Goal: Information Seeking & Learning: Learn about a topic

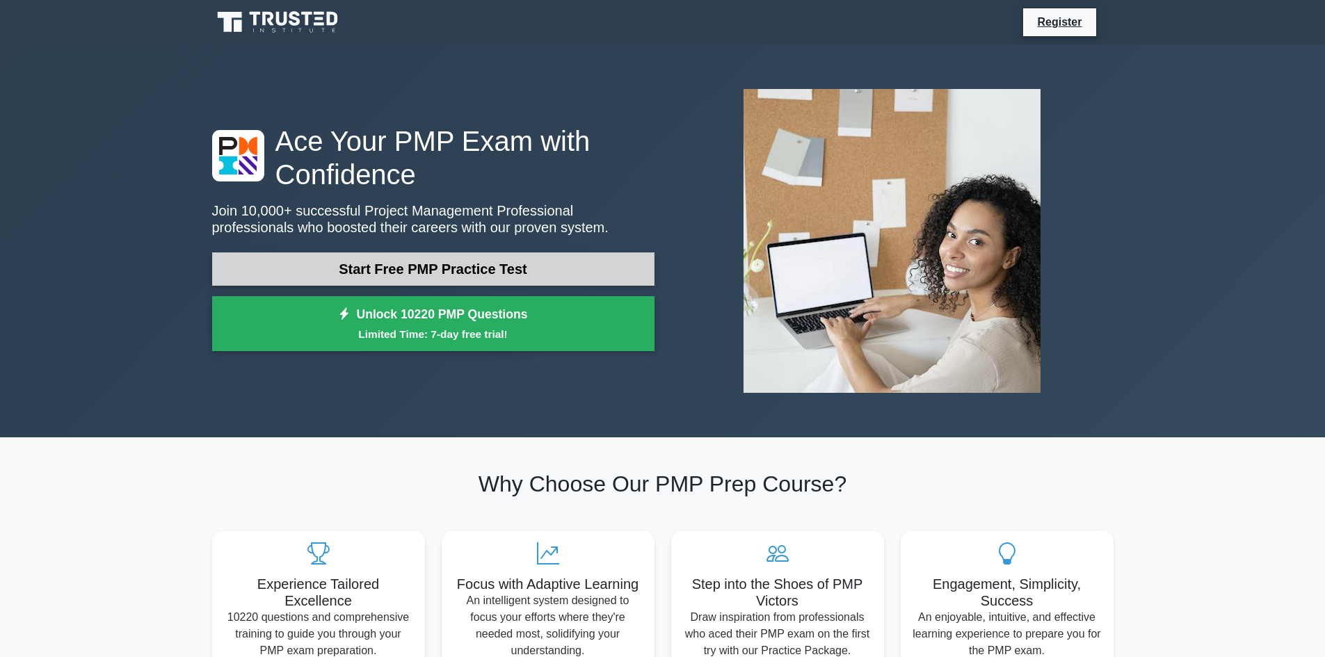
click at [448, 273] on link "Start Free PMP Practice Test" at bounding box center [433, 268] width 442 height 33
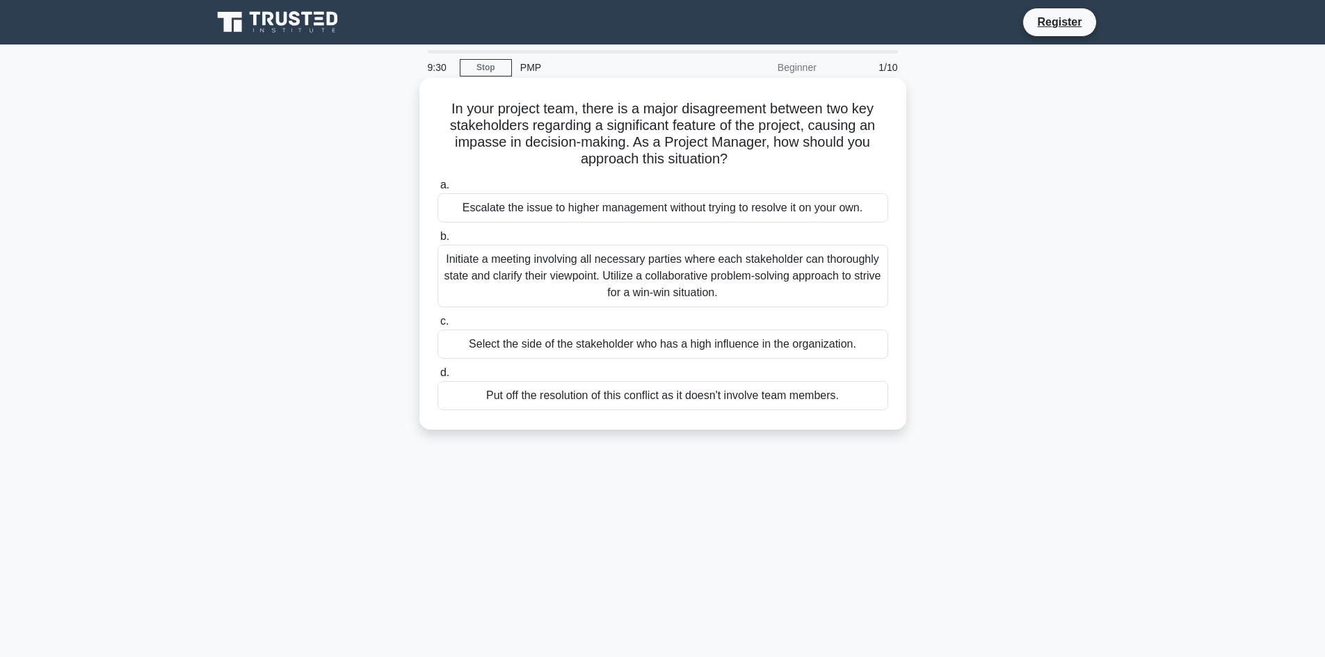
click at [586, 266] on div "Initiate a meeting involving all necessary parties where each stakeholder can t…" at bounding box center [662, 276] width 451 height 63
click at [437, 241] on input "b. Initiate a meeting involving all necessary parties where each stakeholder ca…" at bounding box center [437, 236] width 0 height 9
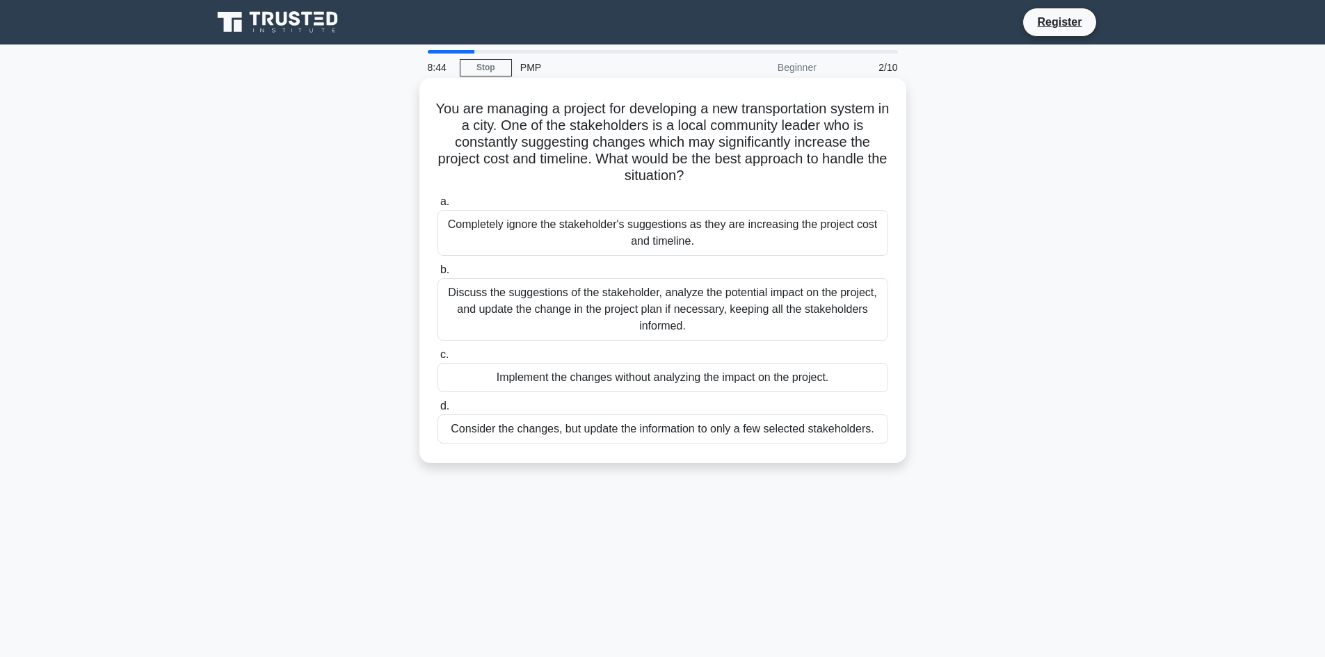
click at [481, 289] on div "Discuss the suggestions of the stakeholder, analyze the potential impact on the…" at bounding box center [662, 309] width 451 height 63
click at [437, 275] on input "b. Discuss the suggestions of the stakeholder, analyze the potential impact on …" at bounding box center [437, 270] width 0 height 9
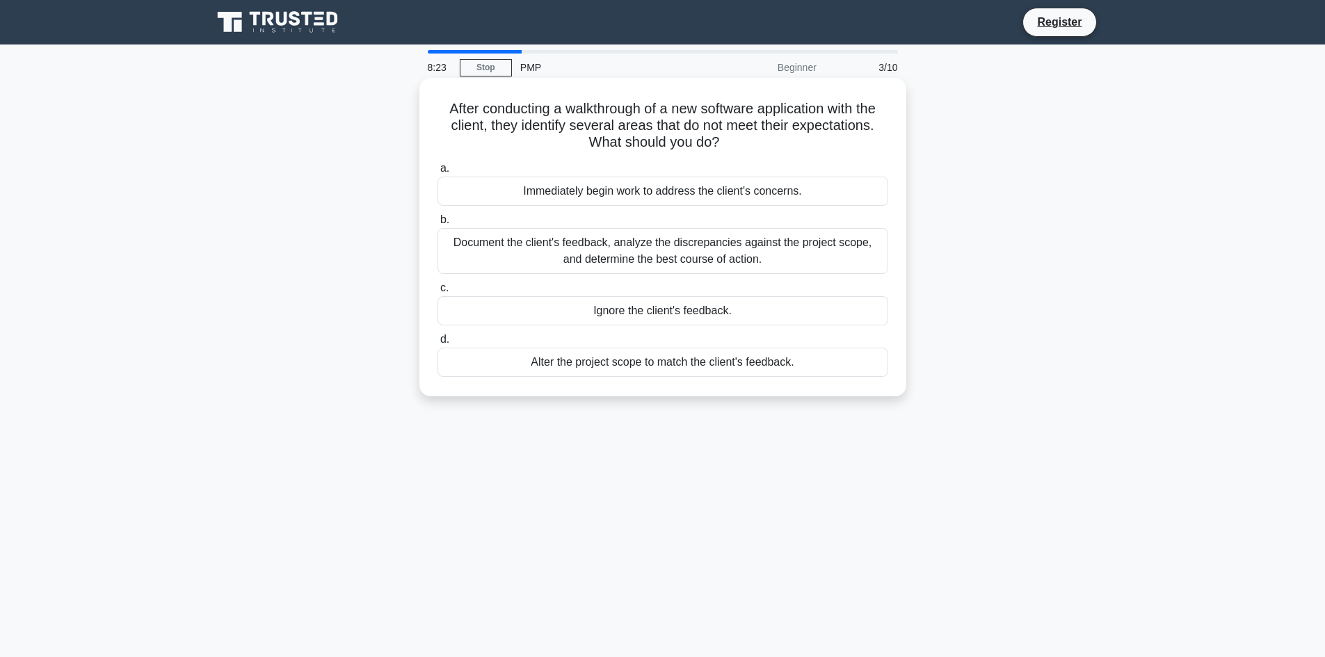
click at [620, 247] on div "Document the client's feedback, analyze the discrepancies against the project s…" at bounding box center [662, 251] width 451 height 46
click at [437, 225] on input "b. Document the client's feedback, analyze the discrepancies against the projec…" at bounding box center [437, 220] width 0 height 9
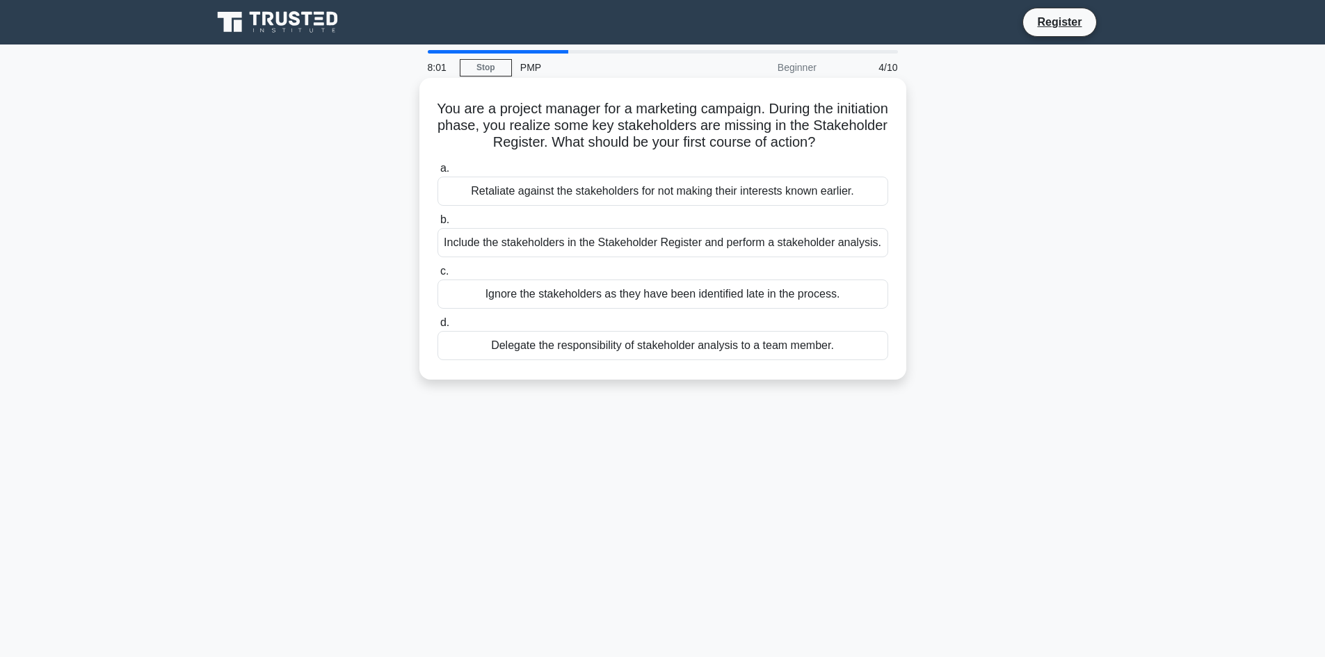
click at [599, 247] on div "Include the stakeholders in the Stakeholder Register and perform a stakeholder …" at bounding box center [662, 242] width 451 height 29
click at [437, 225] on input "b. Include the stakeholders in the Stakeholder Register and perform a stakehold…" at bounding box center [437, 220] width 0 height 9
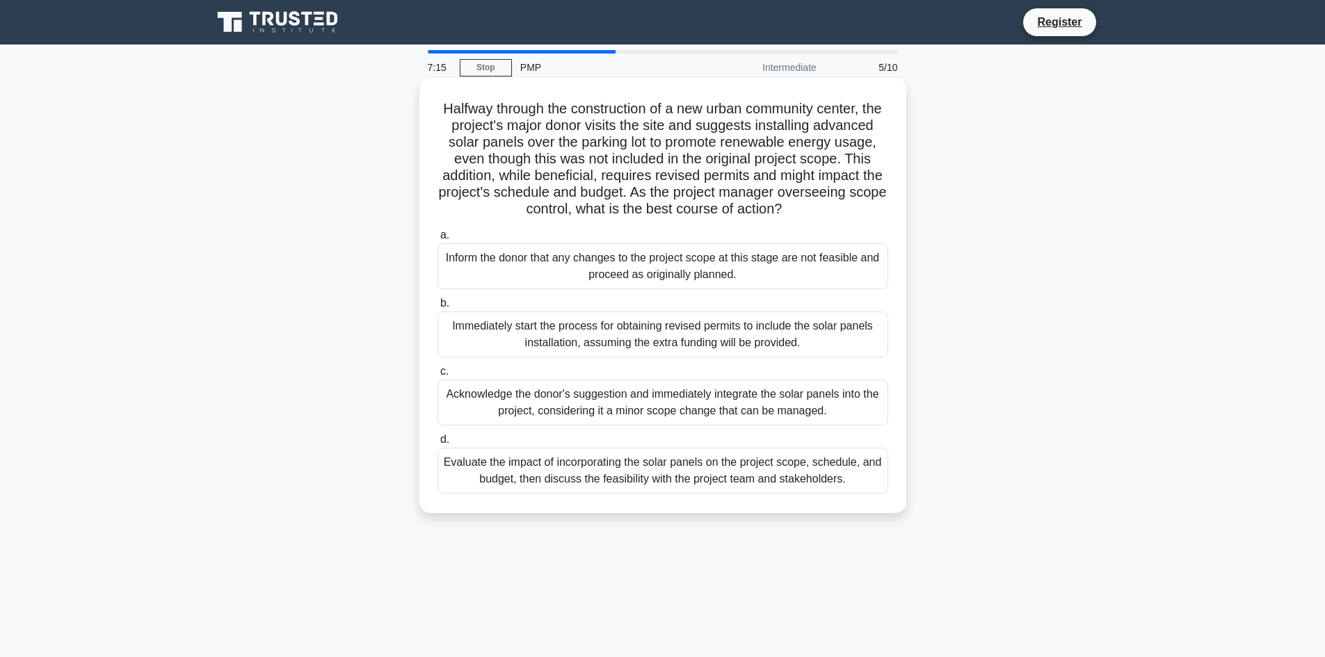
click at [764, 494] on div "Evaluate the impact of incorporating the solar panels on the project scope, sch…" at bounding box center [662, 471] width 451 height 46
click at [437, 444] on input "d. Evaluate the impact of incorporating the solar panels on the project scope, …" at bounding box center [437, 439] width 0 height 9
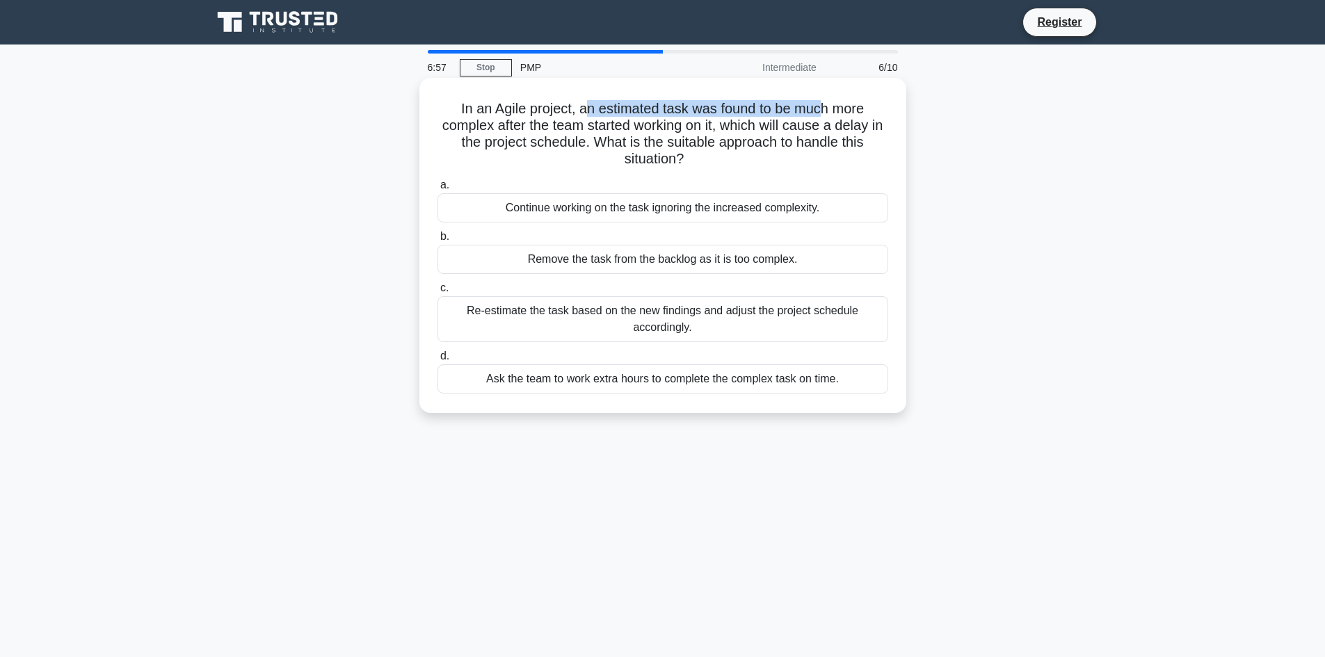
drag, startPoint x: 588, startPoint y: 114, endPoint x: 823, endPoint y: 112, distance: 235.8
click at [823, 112] on h5 "In an Agile project, an estimated task was found to be much more complex after …" at bounding box center [662, 134] width 453 height 68
click at [755, 131] on h5 "In an Agile project, an estimated task was found to be much more complex after …" at bounding box center [662, 134] width 453 height 68
drag, startPoint x: 755, startPoint y: 144, endPoint x: 833, endPoint y: 144, distance: 77.9
click at [826, 144] on h5 "In an Agile project, an estimated task was found to be much more complex after …" at bounding box center [662, 134] width 453 height 68
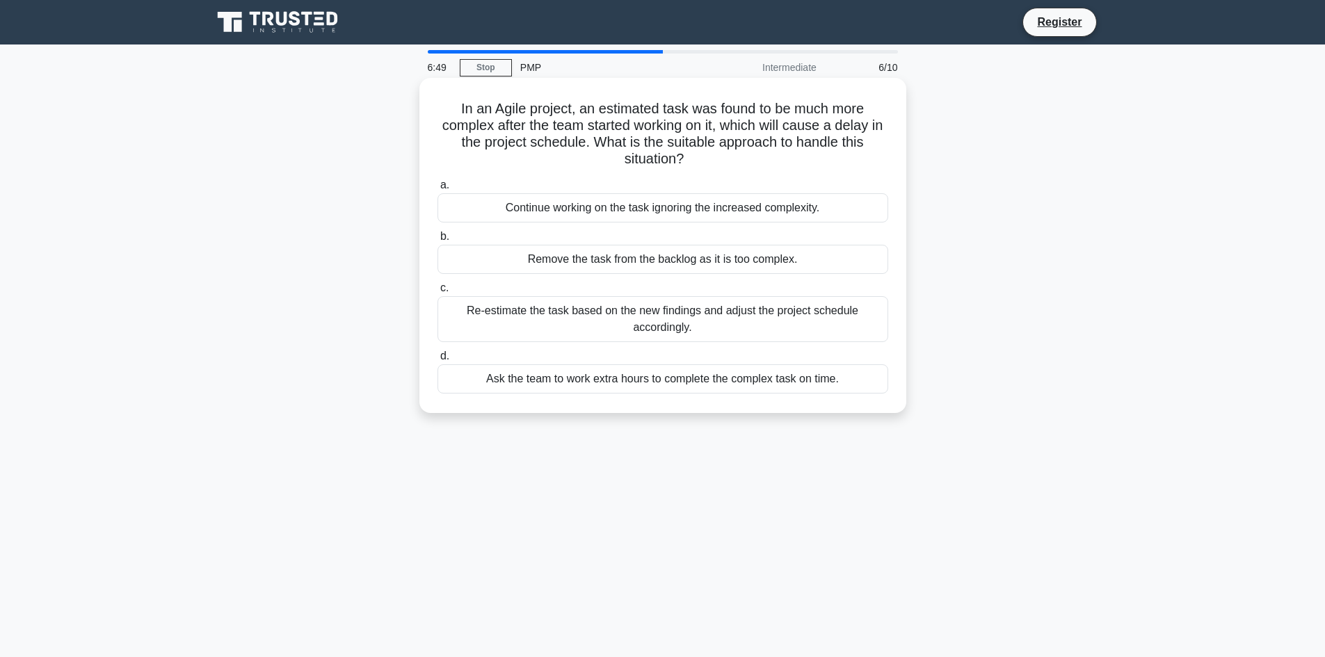
drag, startPoint x: 670, startPoint y: 152, endPoint x: 579, endPoint y: 164, distance: 91.2
click at [669, 152] on h5 "In an Agile project, an estimated task was found to be much more complex after …" at bounding box center [662, 134] width 453 height 68
click at [618, 321] on div "Re-estimate the task based on the new findings and adjust the project schedule …" at bounding box center [662, 319] width 451 height 46
click at [437, 293] on input "c. Re-estimate the task based on the new findings and adjust the project schedu…" at bounding box center [437, 288] width 0 height 9
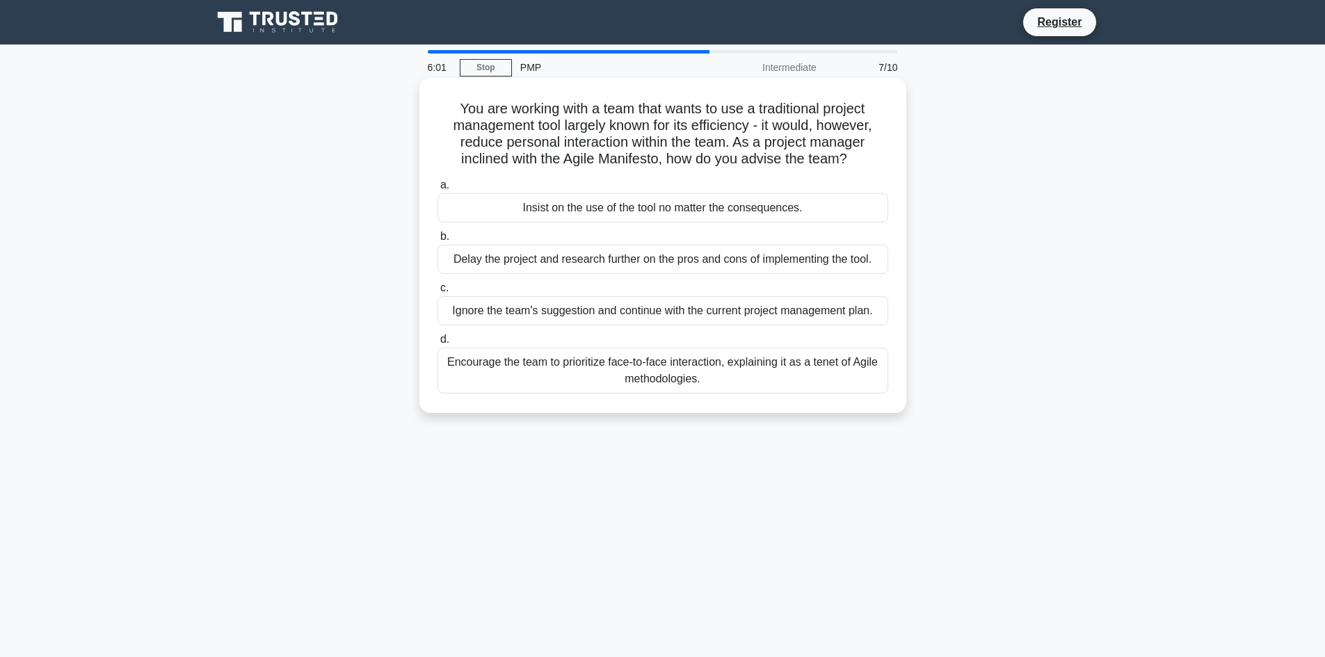
click at [604, 369] on div "Encourage the team to prioritize face-to-face interaction, explaining it as a t…" at bounding box center [662, 371] width 451 height 46
click at [437, 344] on input "d. Encourage the team to prioritize face-to-face interaction, explaining it as …" at bounding box center [437, 339] width 0 height 9
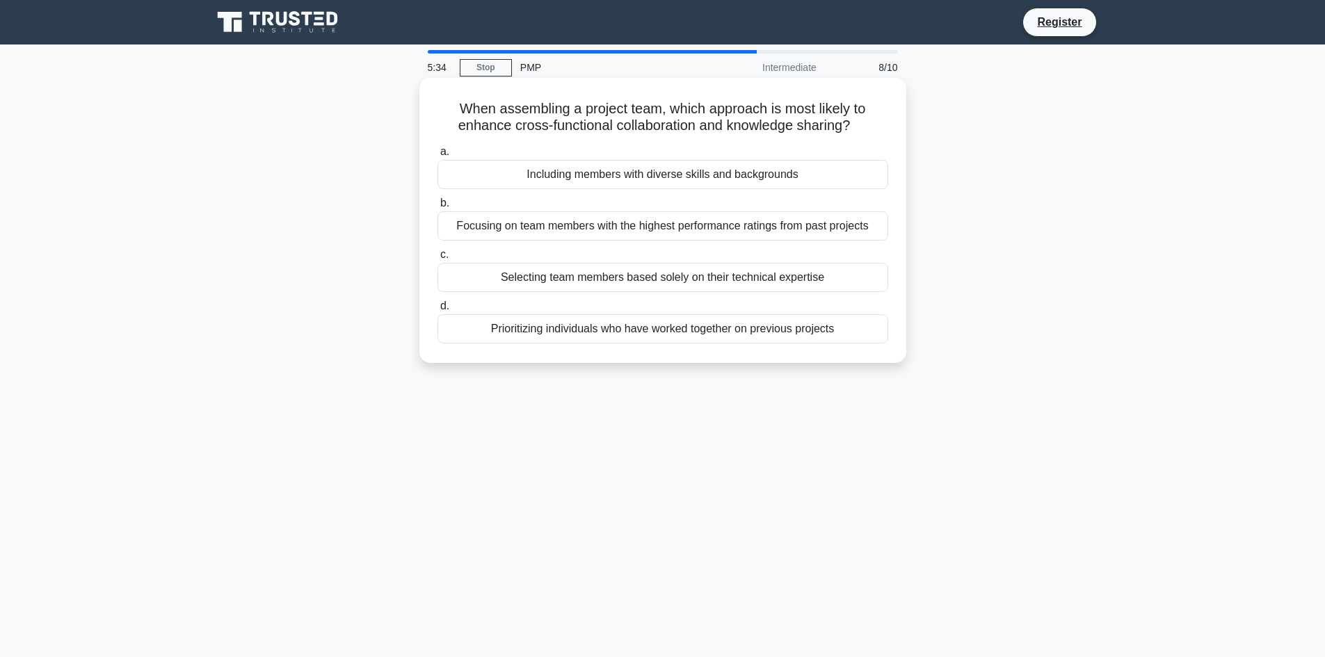
click at [582, 176] on div "Including members with diverse skills and backgrounds" at bounding box center [662, 174] width 451 height 29
click at [437, 156] on input "a. Including members with diverse skills and backgrounds" at bounding box center [437, 151] width 0 height 9
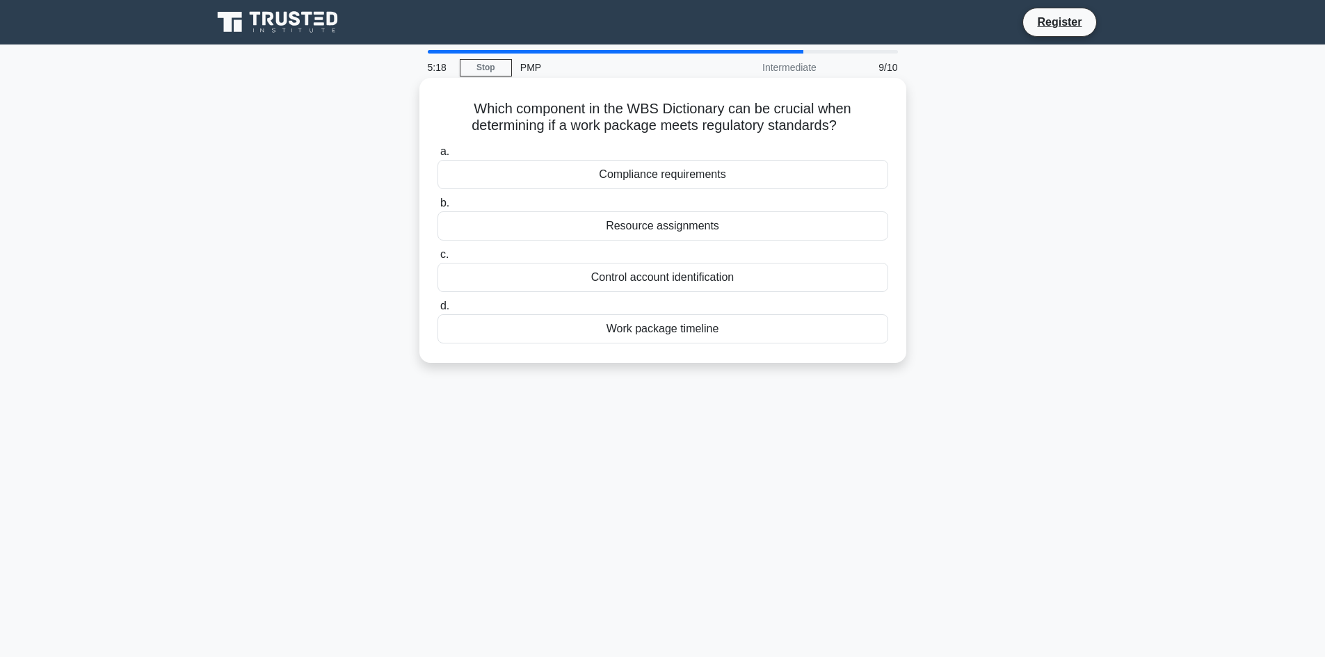
click at [646, 175] on div "Compliance requirements" at bounding box center [662, 174] width 451 height 29
click at [437, 156] on input "a. Compliance requirements" at bounding box center [437, 151] width 0 height 9
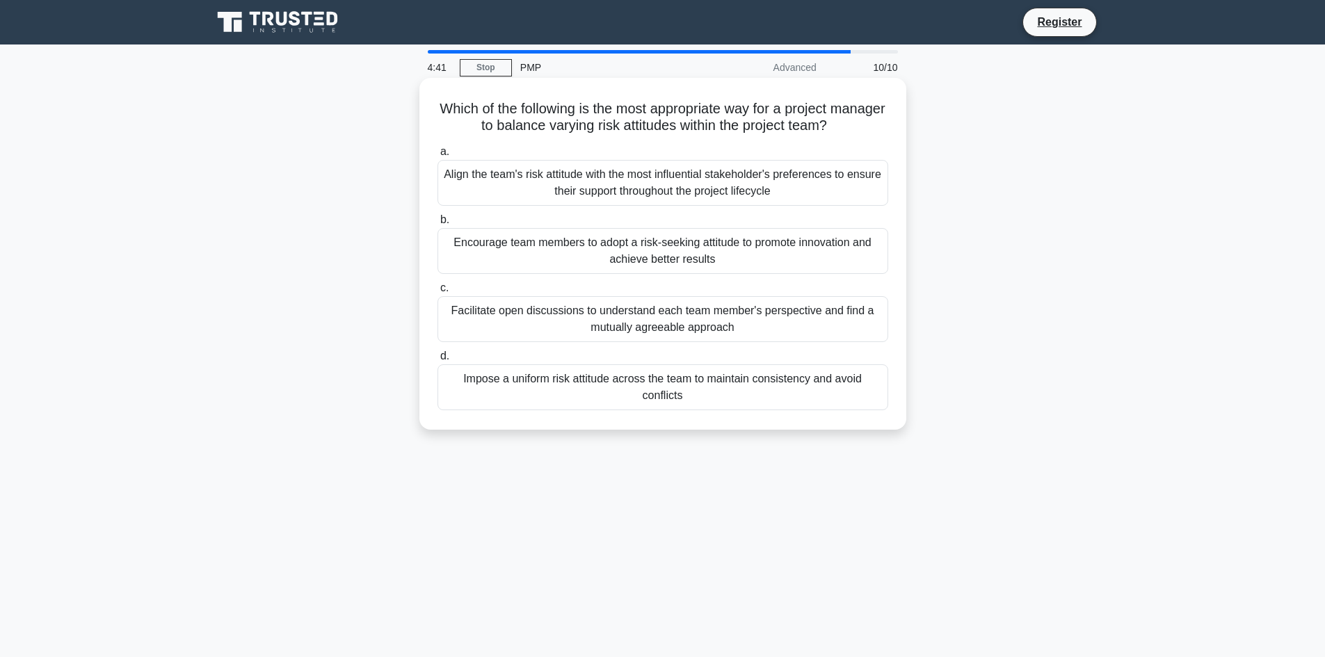
click at [656, 318] on div "Facilitate open discussions to understand each team member's perspective and fi…" at bounding box center [662, 319] width 451 height 46
click at [437, 293] on input "c. Facilitate open discussions to understand each team member's perspective and…" at bounding box center [437, 288] width 0 height 9
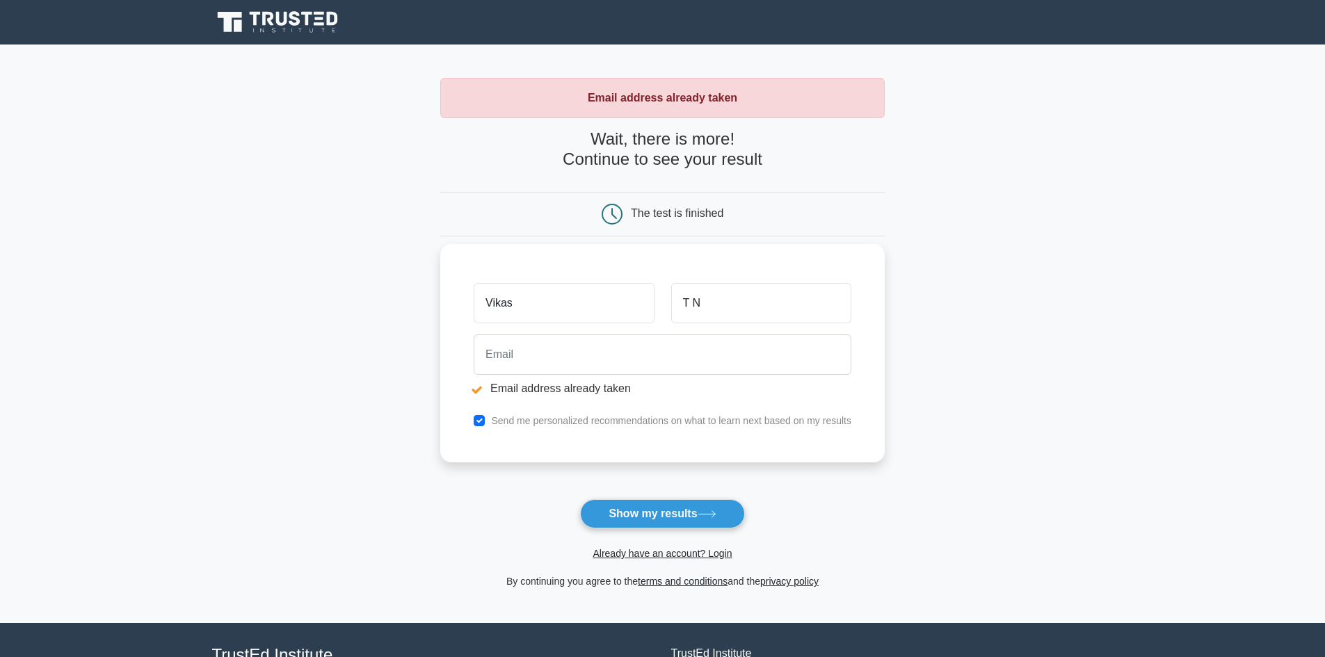
click at [524, 356] on input "email" at bounding box center [663, 355] width 378 height 40
type input "vickytnvikas@gmail.com"
click at [663, 507] on button "Show my results" at bounding box center [662, 513] width 164 height 29
